Goal: Navigation & Orientation: Find specific page/section

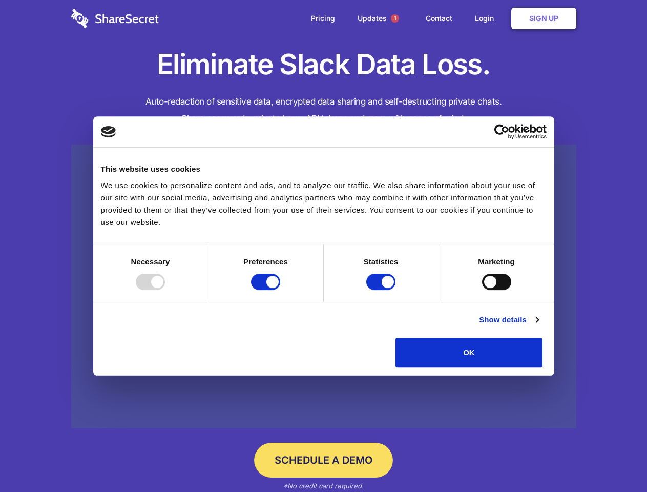
click at [165, 290] on div at bounding box center [150, 282] width 29 height 16
click at [280, 290] on input "Preferences" at bounding box center [265, 282] width 29 height 16
checkbox input "false"
click at [382, 290] on input "Statistics" at bounding box center [380, 282] width 29 height 16
checkbox input "false"
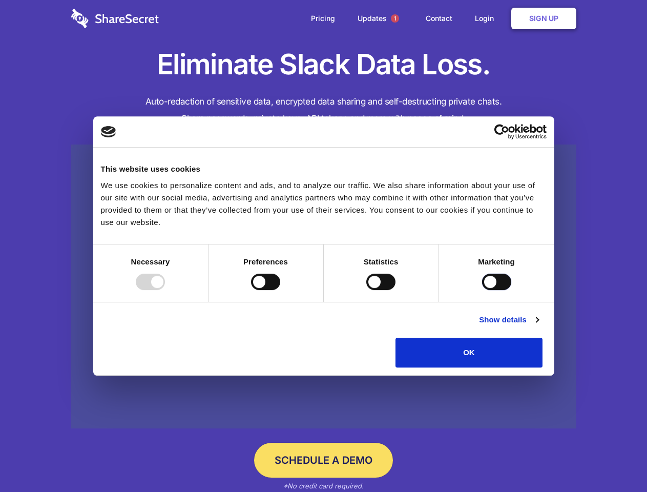
click at [482, 290] on input "Marketing" at bounding box center [496, 282] width 29 height 16
checkbox input "true"
click at [538, 326] on link "Show details" at bounding box center [508, 320] width 59 height 12
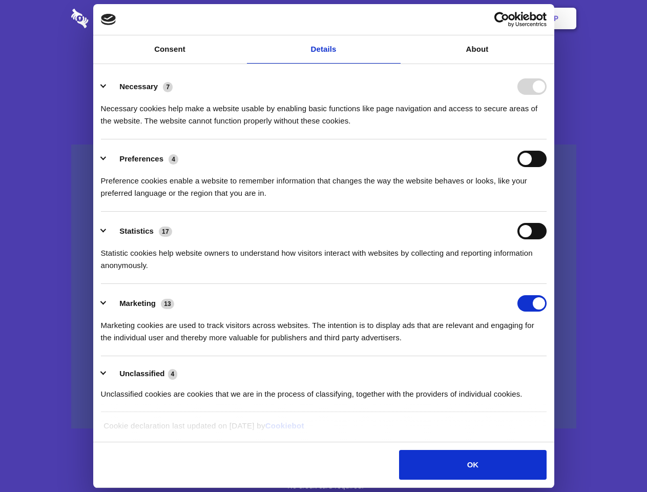
click at [547, 212] on li "Preferences 4 Preference cookies enable a website to remember information that …" at bounding box center [324, 175] width 446 height 72
click at [395, 18] on span "1" at bounding box center [395, 18] width 8 height 8
